Goal: Transaction & Acquisition: Purchase product/service

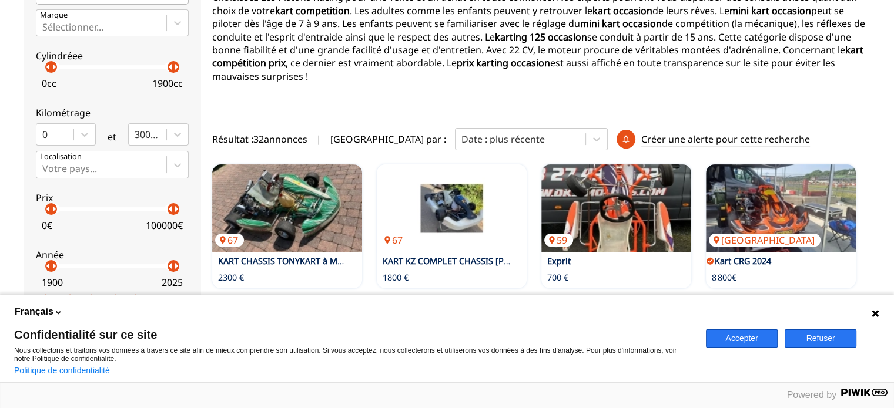
scroll to position [176, 0]
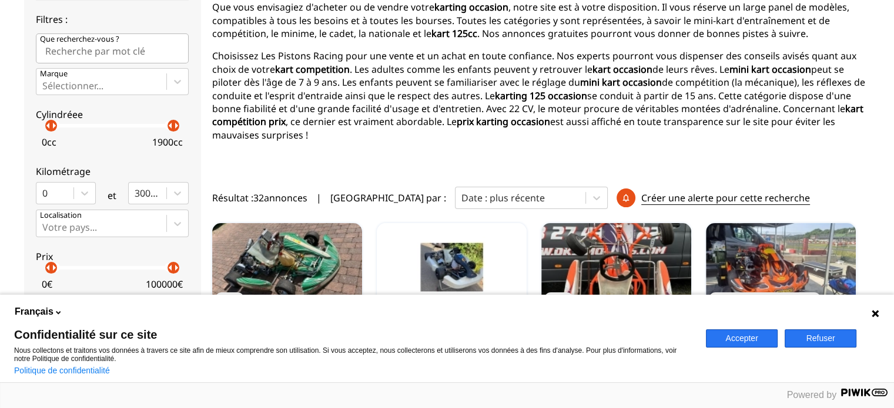
click at [106, 53] on input "Que recherchez-vous ?" at bounding box center [112, 47] width 153 height 29
type input "mini"
click at [100, 93] on div "Autres catégories Catégorie fédérales Catégorie non fédérales Catégories intern…" at bounding box center [112, 139] width 153 height 424
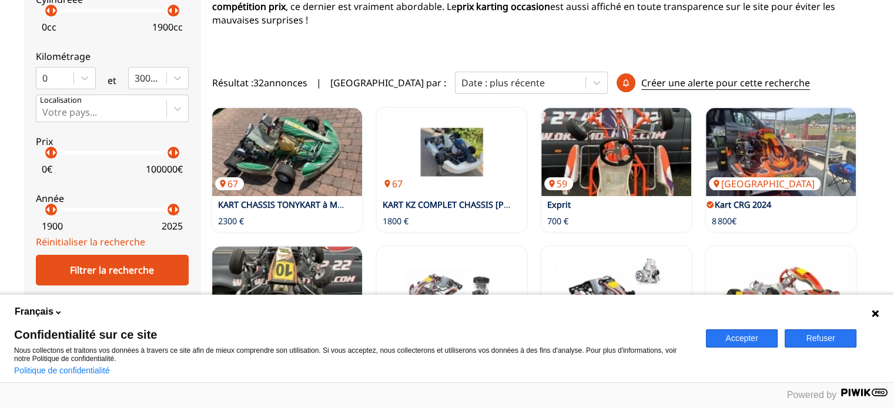
scroll to position [294, 0]
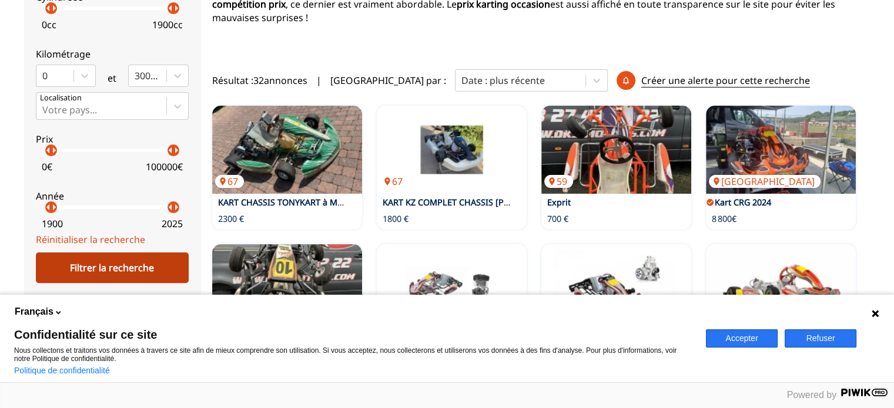
click at [133, 267] on div "Filtrer la recherche" at bounding box center [112, 268] width 153 height 31
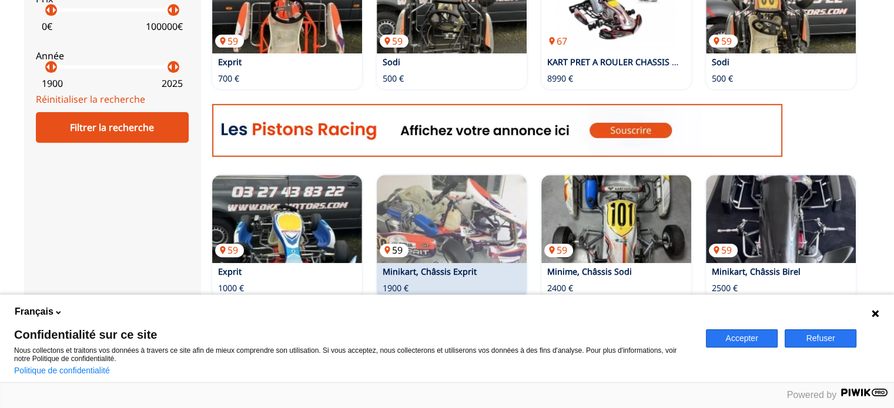
scroll to position [414, 0]
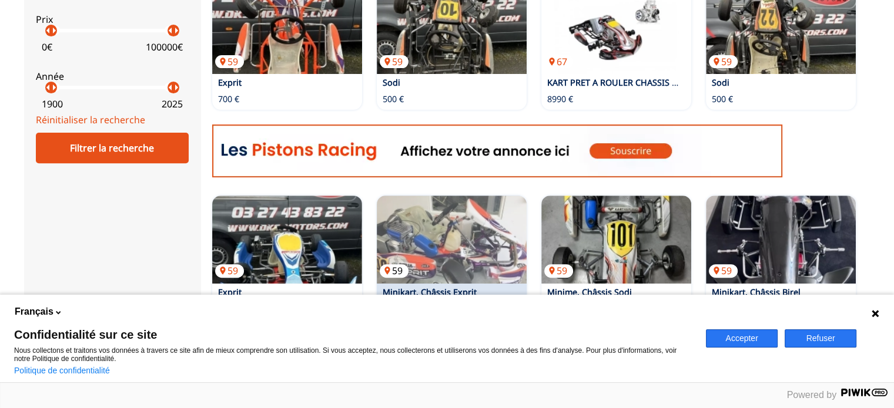
click at [456, 220] on img at bounding box center [452, 240] width 150 height 88
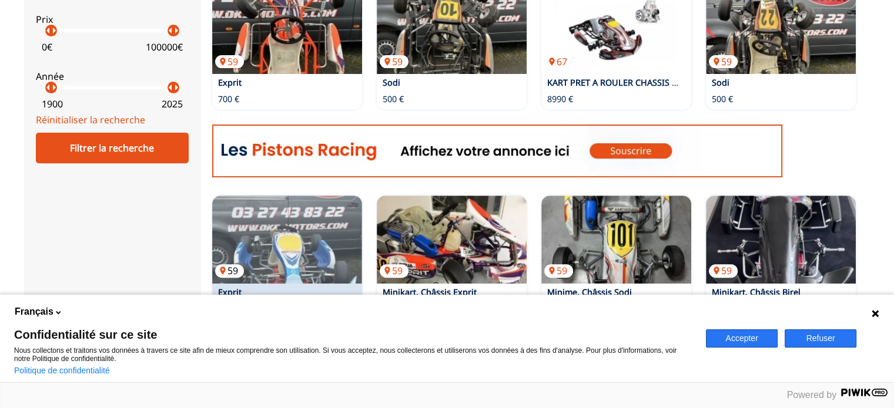
click at [278, 236] on img at bounding box center [287, 240] width 150 height 88
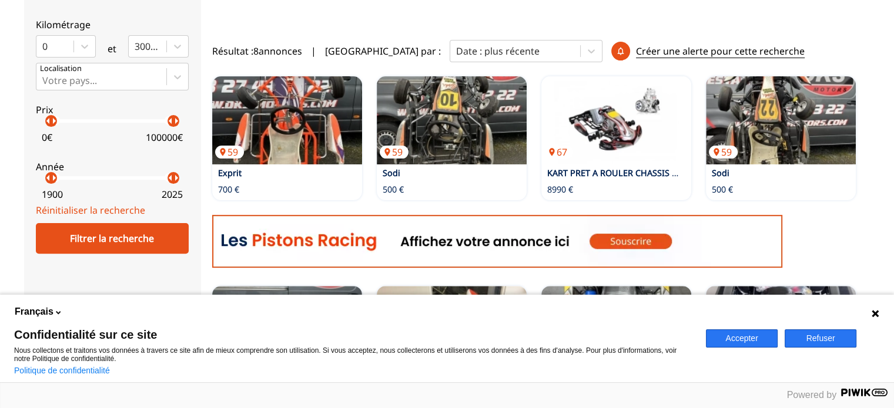
scroll to position [61, 0]
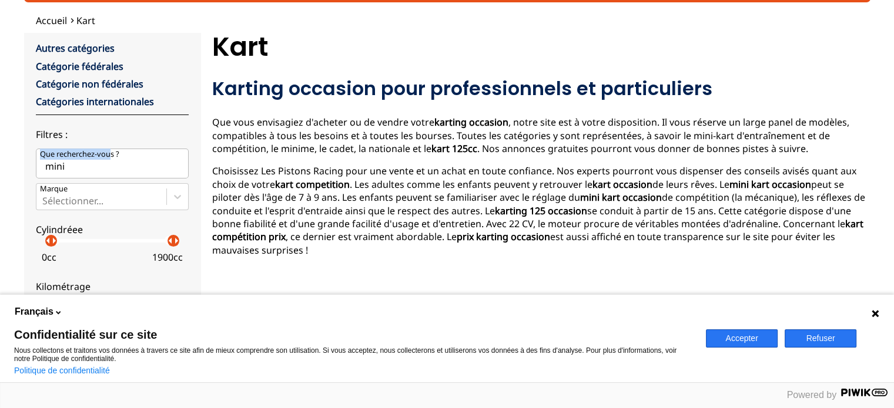
click at [99, 163] on label "Que recherchez-vous ? mini" at bounding box center [112, 163] width 153 height 29
drag, startPoint x: 73, startPoint y: 167, endPoint x: 0, endPoint y: 163, distance: 73.0
click at [0, 163] on div "Accueil Kart close Autres catégories Catégorie fédérales Catégorie non fédérale…" at bounding box center [447, 404] width 894 height 781
type input "l"
type input "vortex"
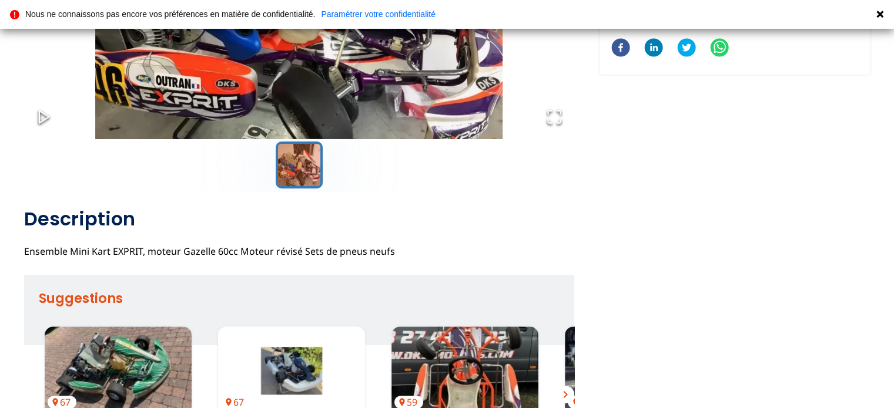
scroll to position [235, 0]
click at [43, 109] on icon "Play or Pause Slideshow" at bounding box center [44, 116] width 16 height 16
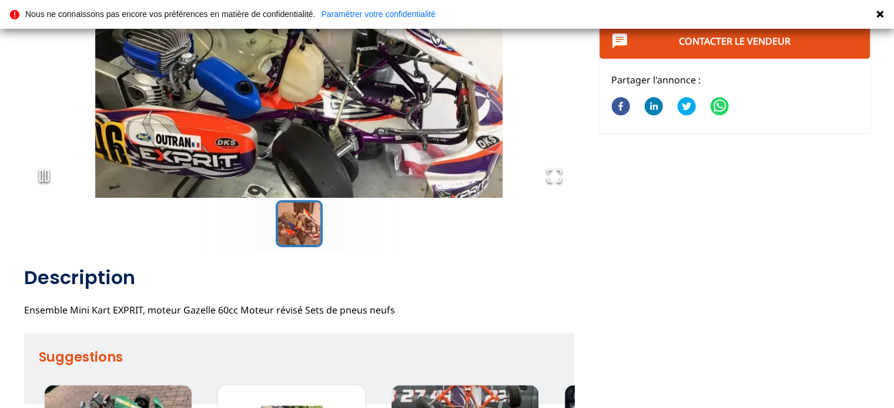
scroll to position [176, 0]
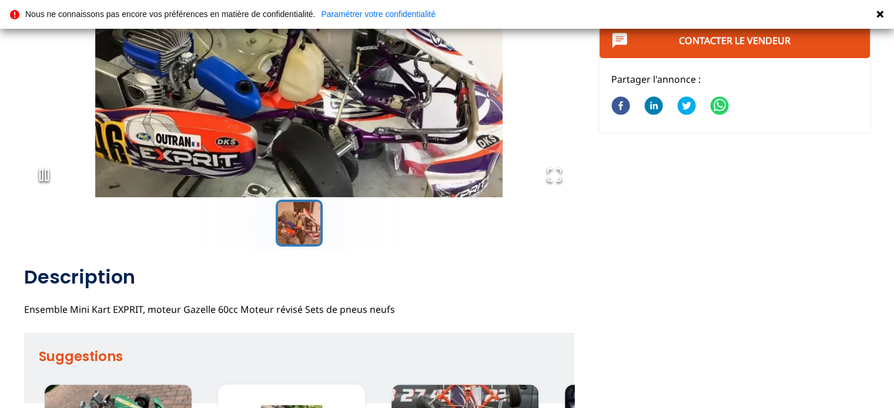
click at [43, 184] on button "Play or Pause Slideshow" at bounding box center [44, 176] width 40 height 42
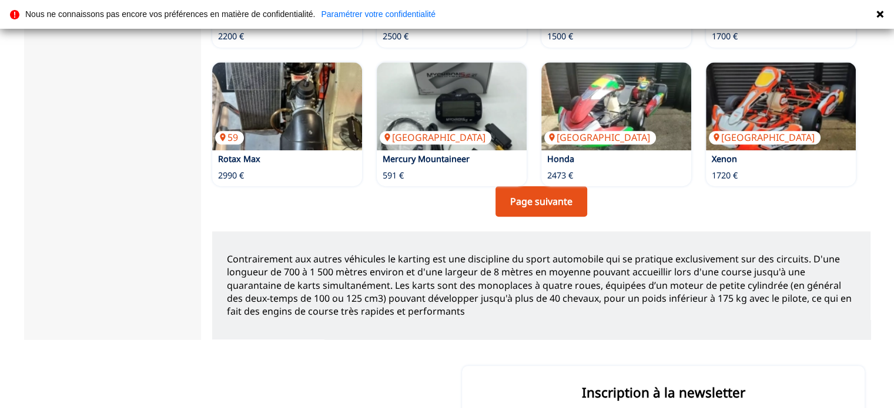
scroll to position [1116, 0]
